Goal: Task Accomplishment & Management: Use online tool/utility

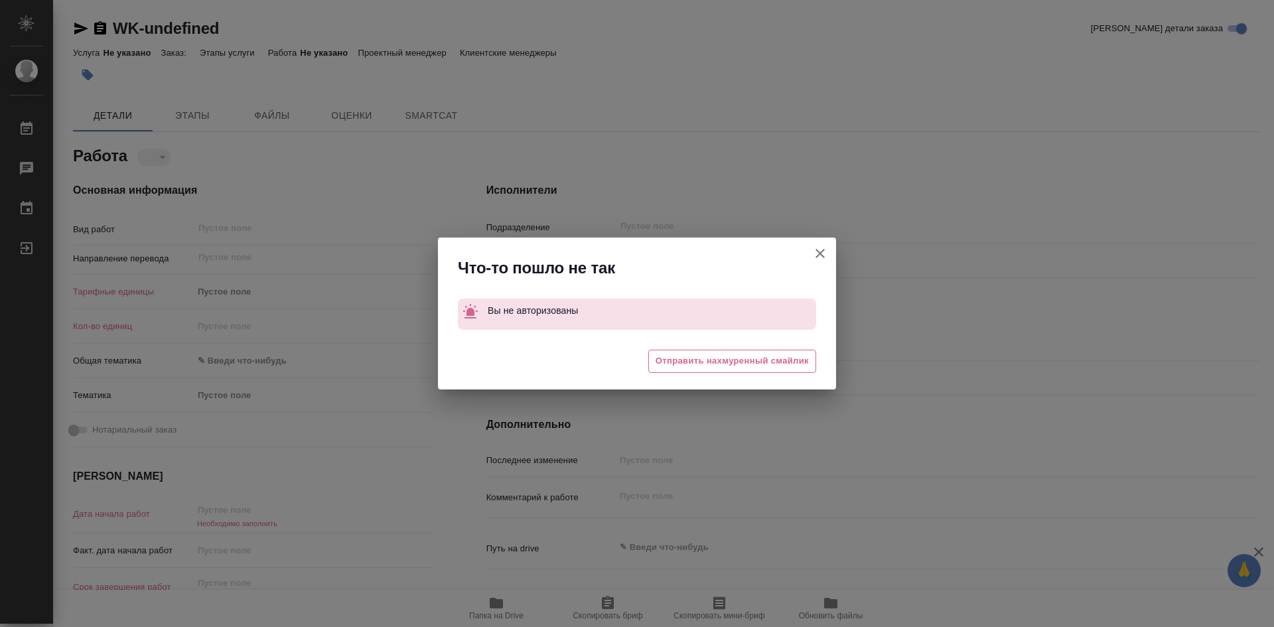
type textarea "x"
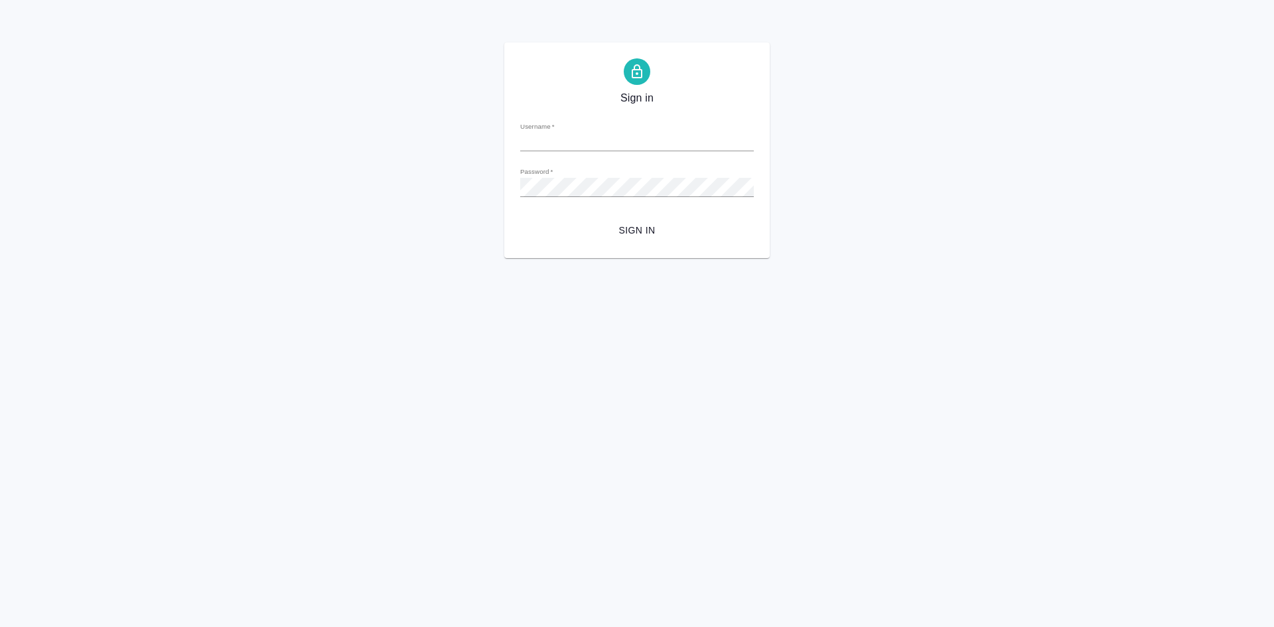
type input "[EMAIL_ADDRESS][DOMAIN_NAME]"
click at [457, 184] on div "Sign in Username   * [EMAIL_ADDRESS][DOMAIN_NAME] Password   * urlPath   * / Si…" at bounding box center [637, 150] width 1274 height 216
drag, startPoint x: 836, startPoint y: 280, endPoint x: 818, endPoint y: 275, distance: 18.7
click at [836, 258] on html "Sign in Username   * [EMAIL_ADDRESS][DOMAIN_NAME] Password   * urlPath   * / Si…" at bounding box center [637, 129] width 1274 height 258
click at [639, 229] on span "Sign in" at bounding box center [637, 230] width 212 height 17
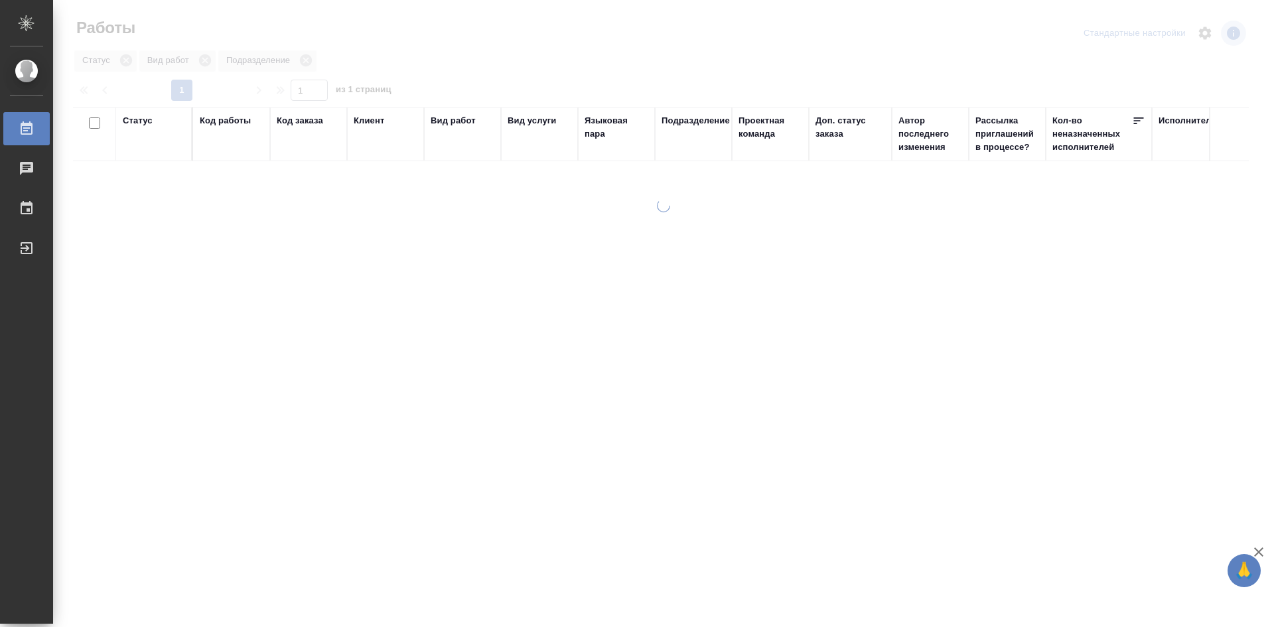
click at [440, 245] on div at bounding box center [663, 395] width 1221 height 393
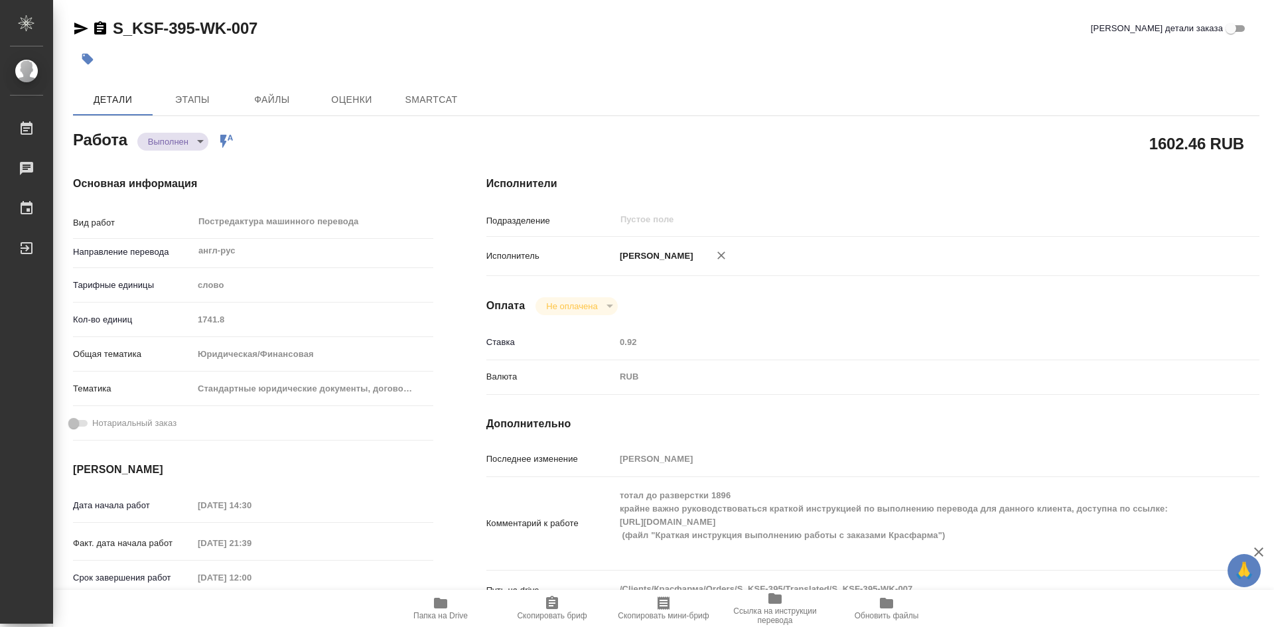
type textarea "x"
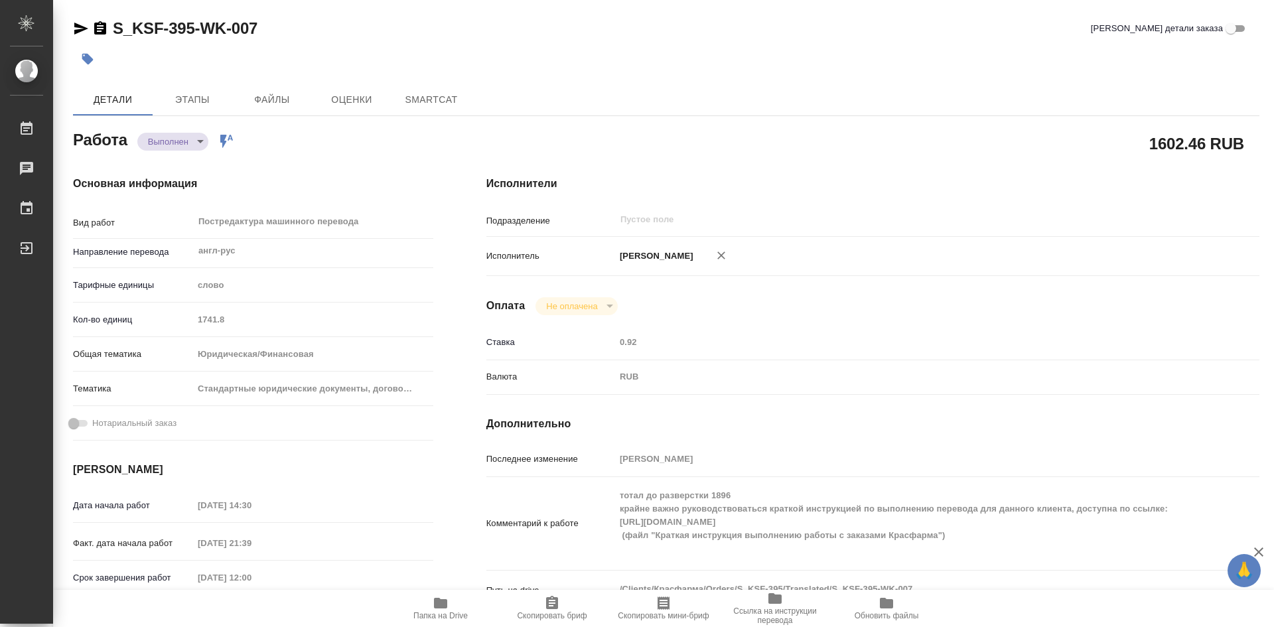
type textarea "x"
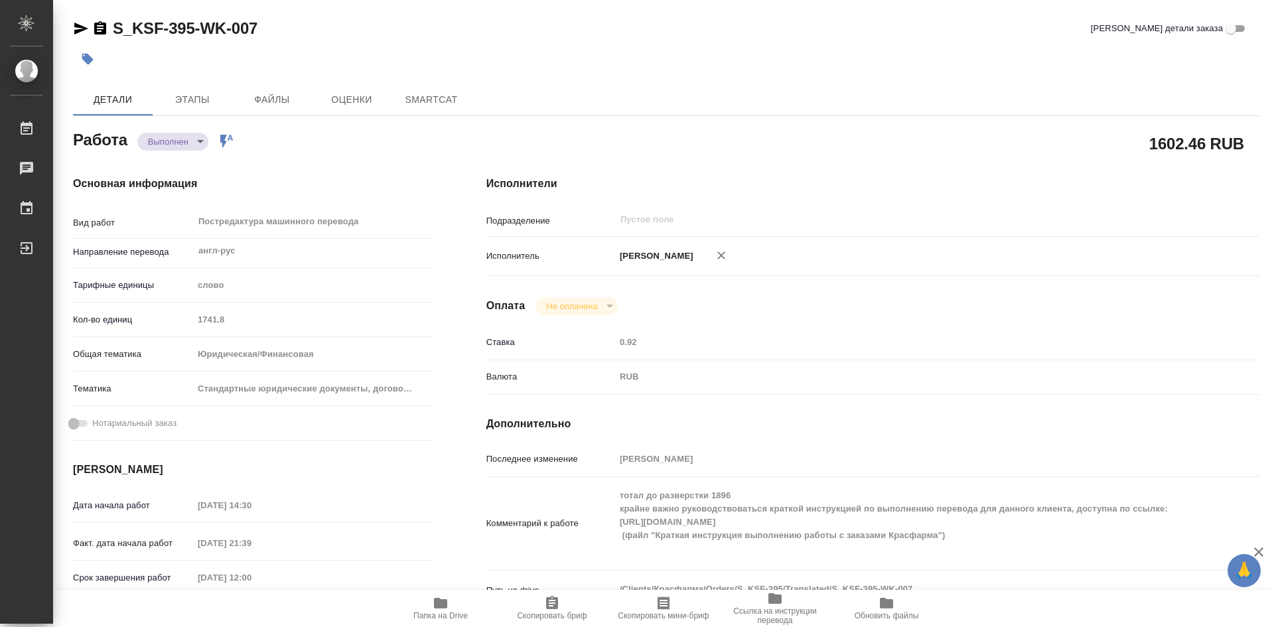
type textarea "x"
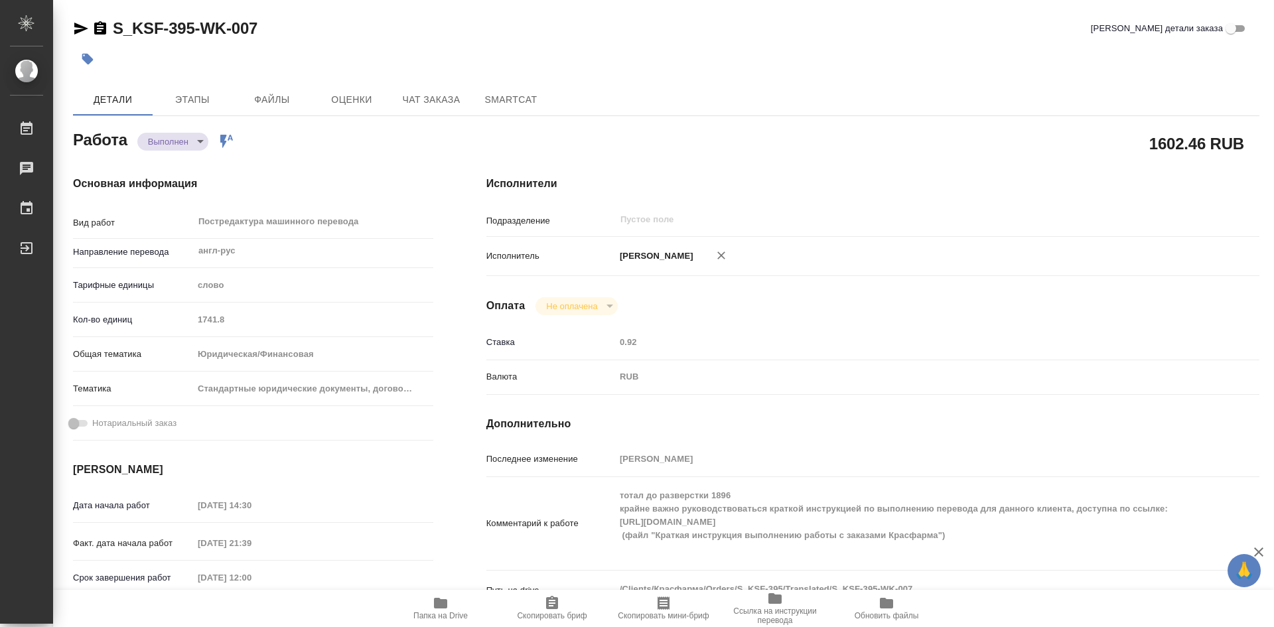
type textarea "x"
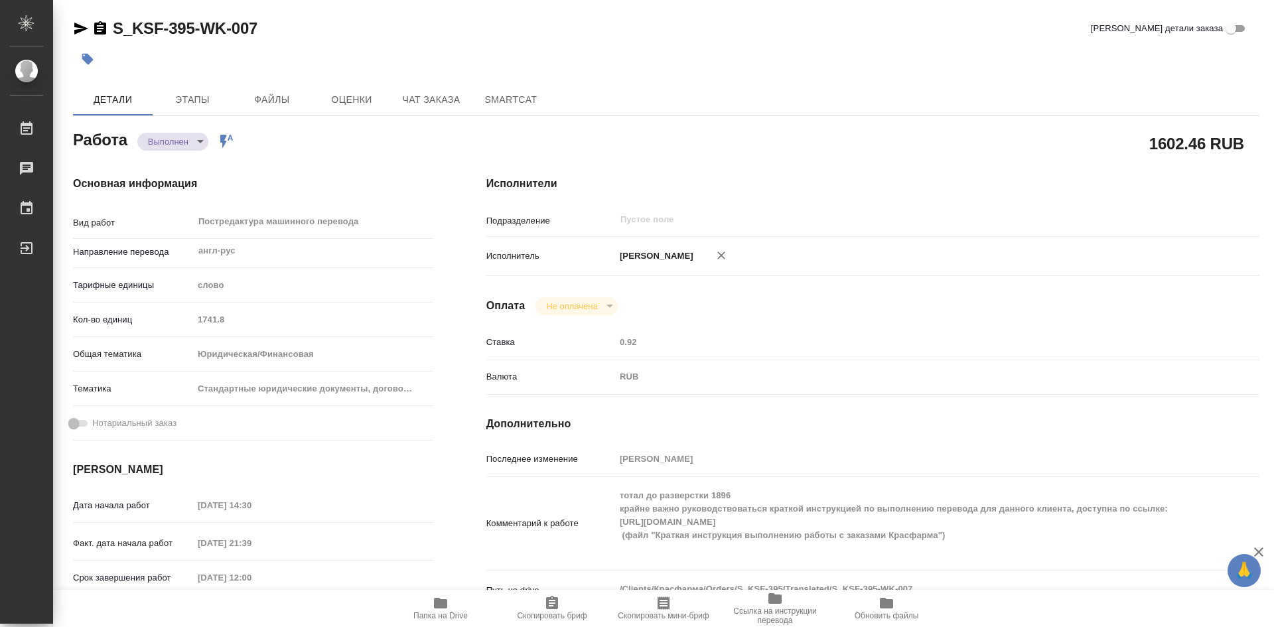
click at [445, 608] on icon "button" at bounding box center [440, 603] width 13 height 11
type textarea "x"
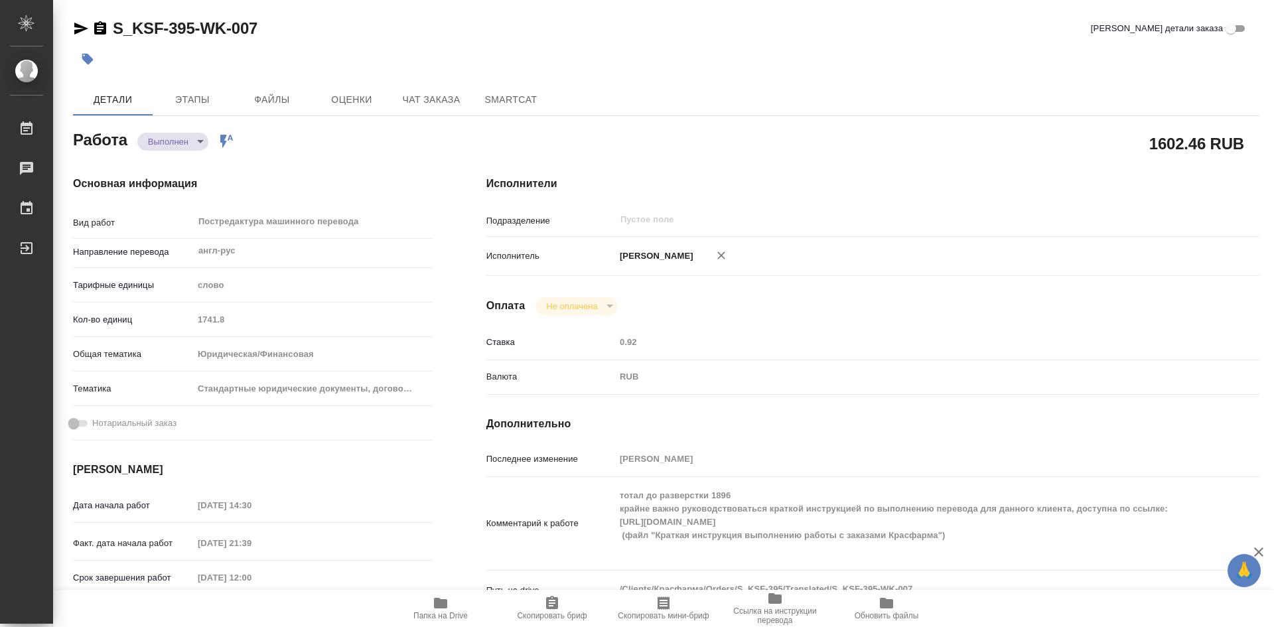
type textarea "x"
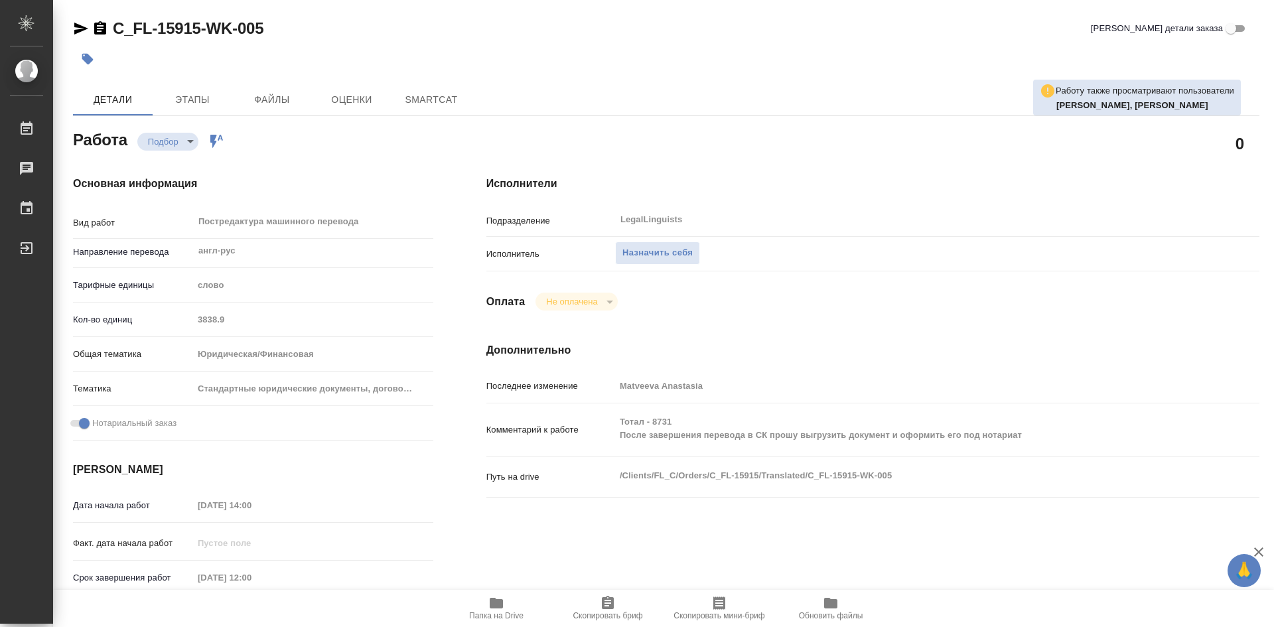
type textarea "x"
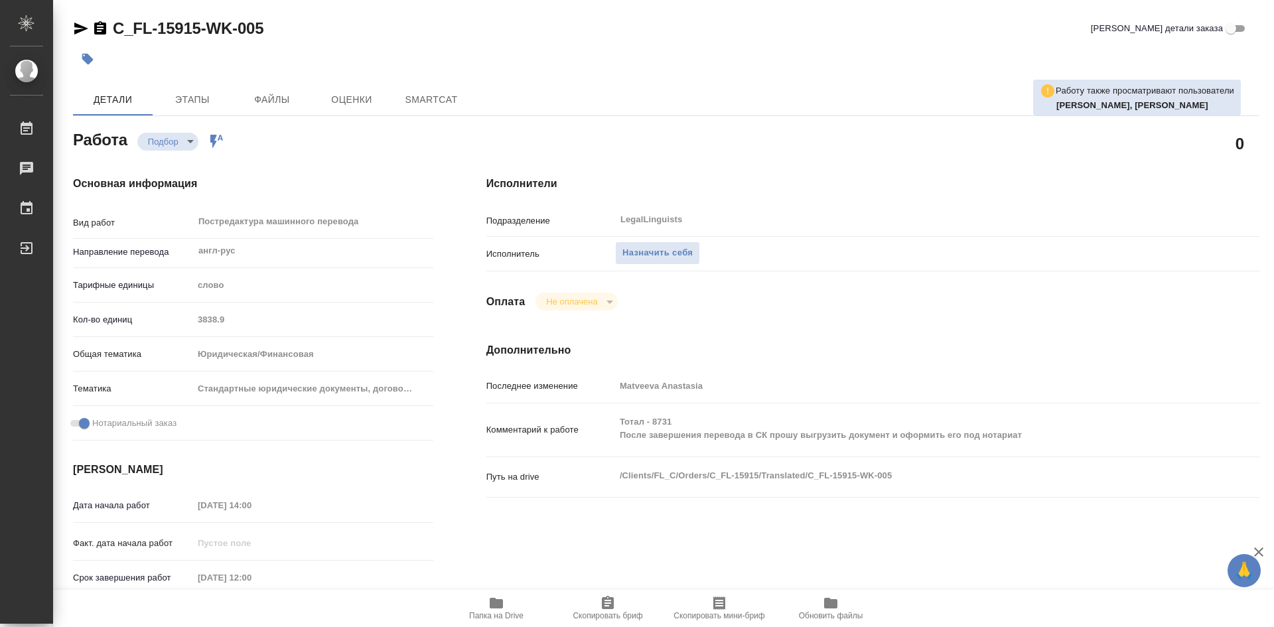
type textarea "x"
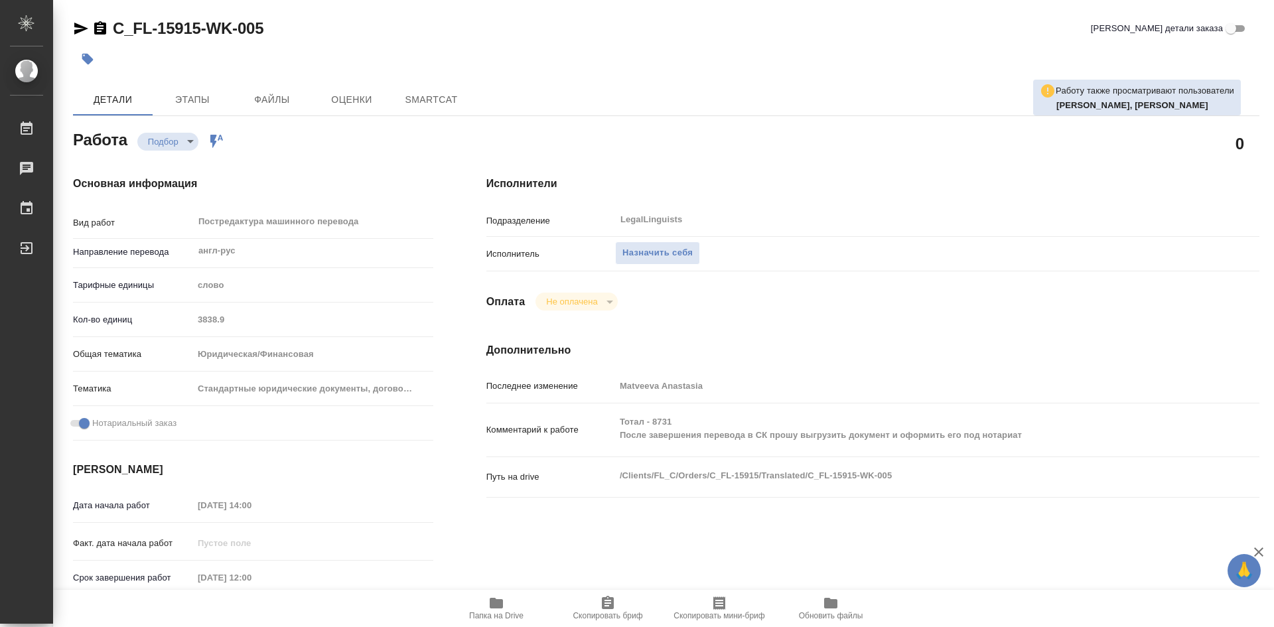
type textarea "x"
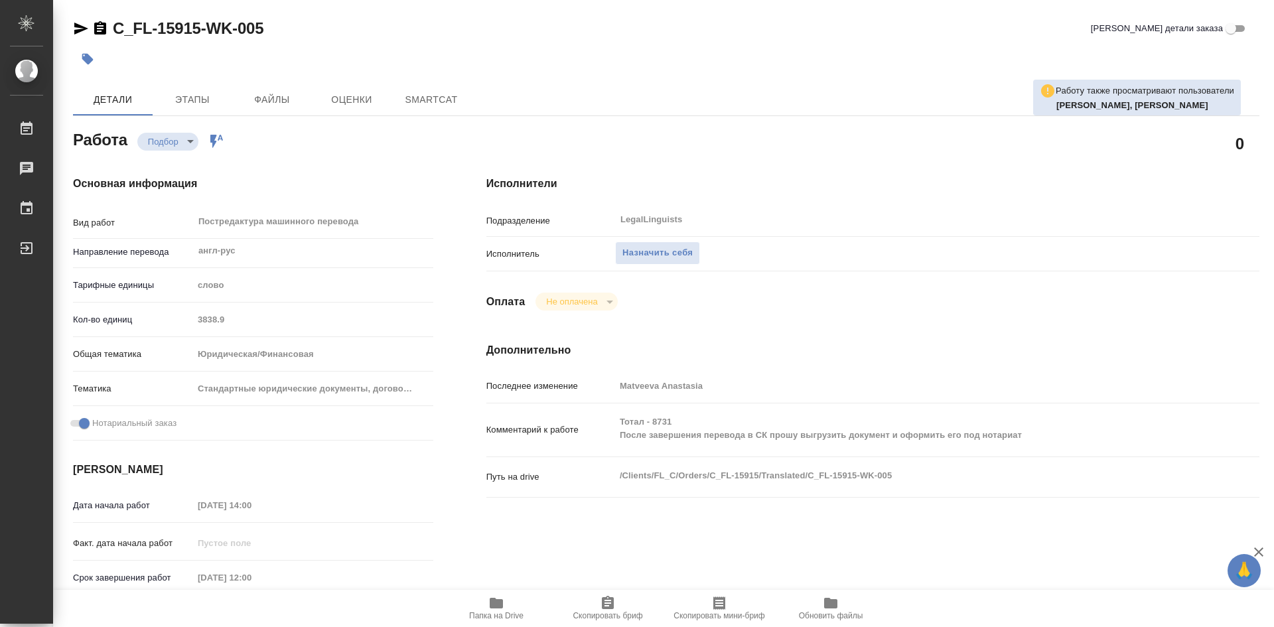
type textarea "x"
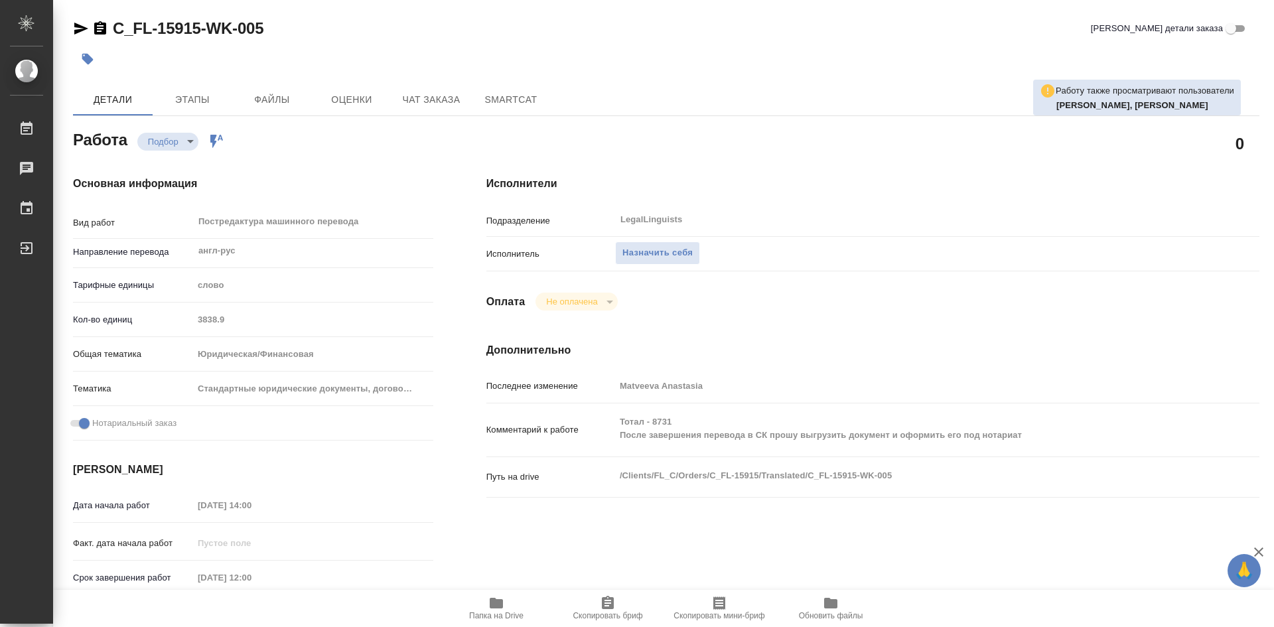
type textarea "x"
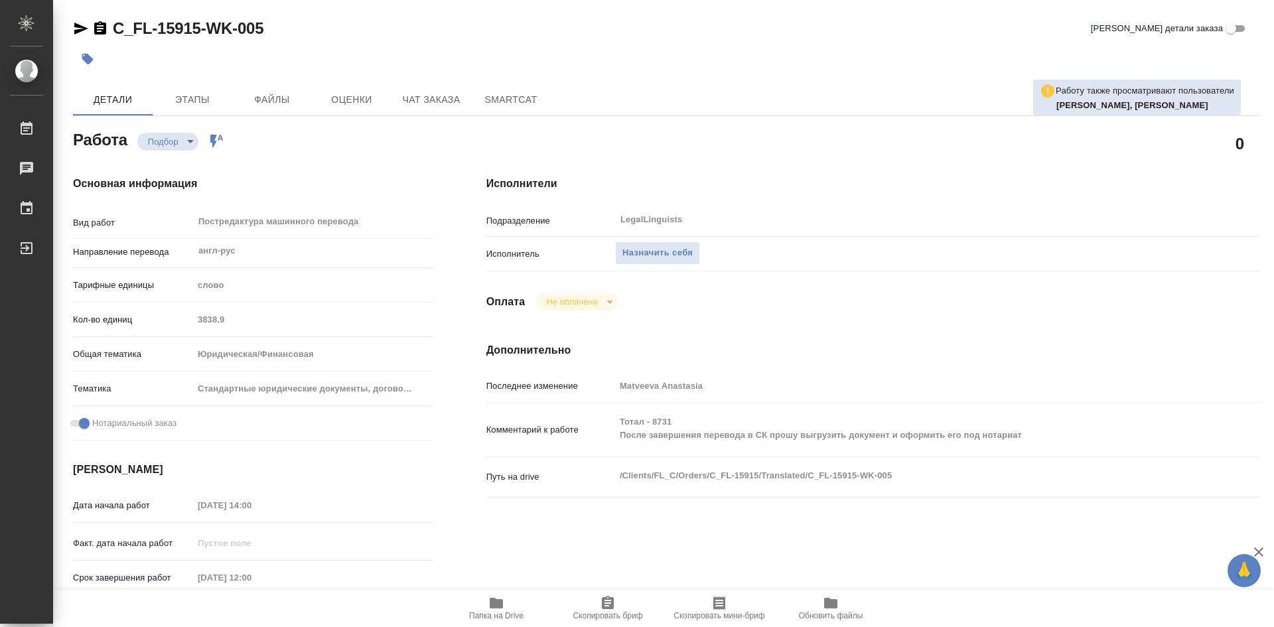
type textarea "x"
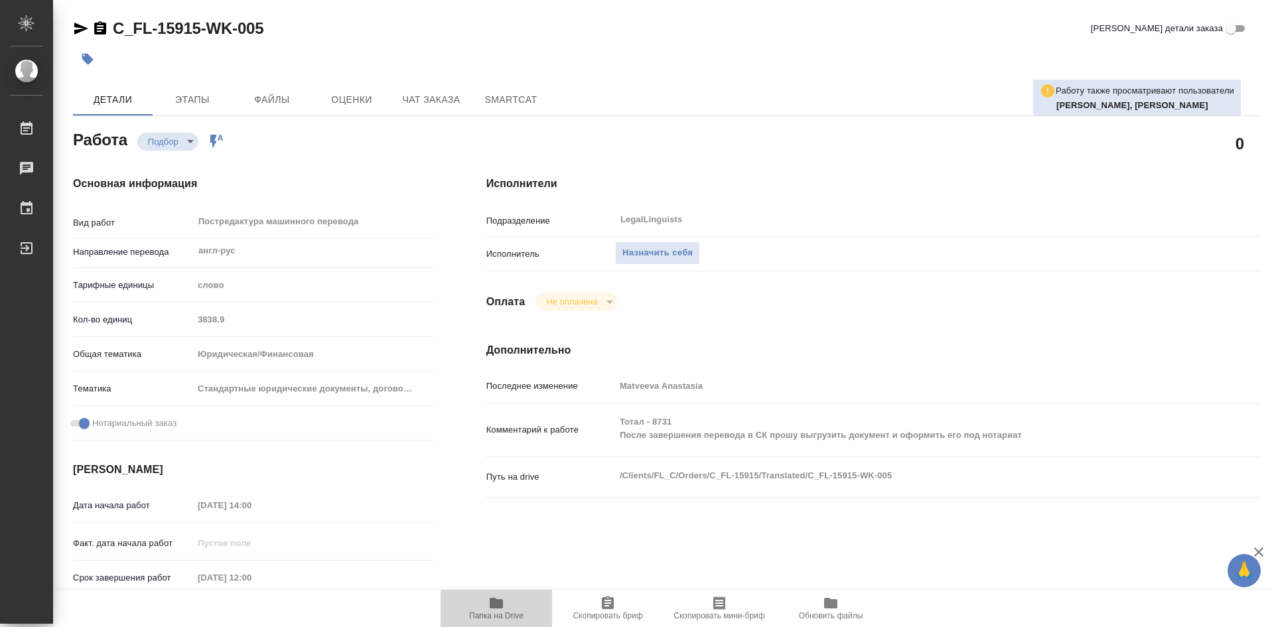
click at [507, 605] on span "Папка на Drive" at bounding box center [496, 607] width 96 height 25
